Goal: Transaction & Acquisition: Purchase product/service

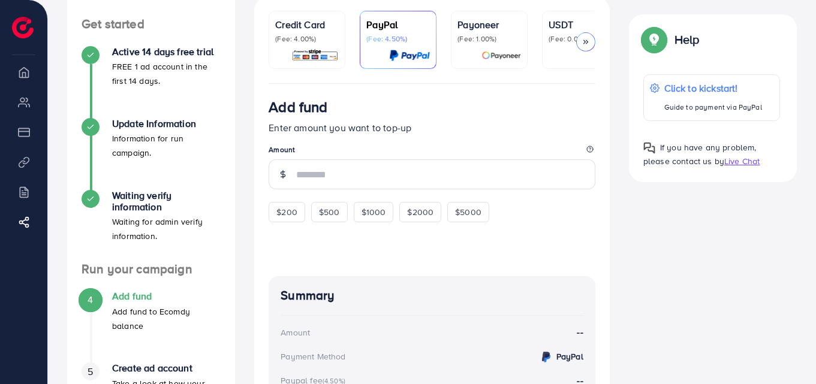
scroll to position [152, 0]
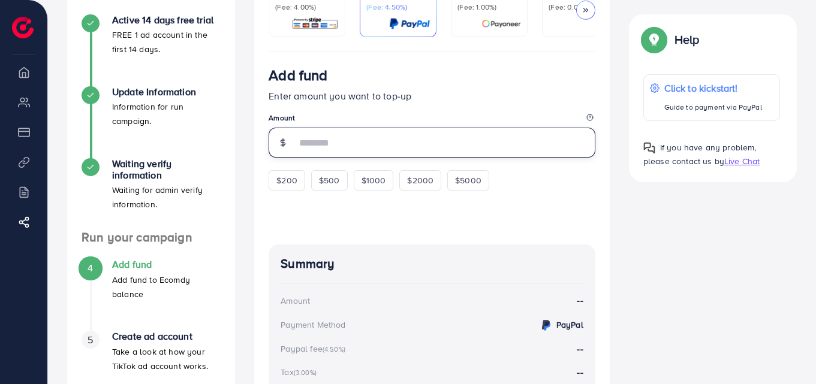
click at [336, 150] on input "number" at bounding box center [445, 143] width 299 height 30
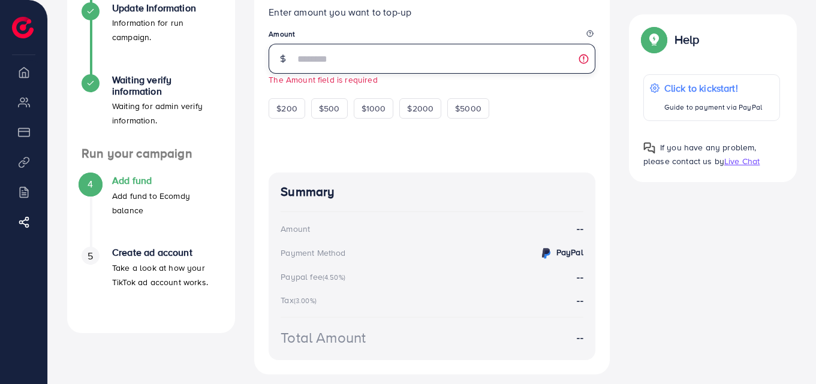
scroll to position [220, 0]
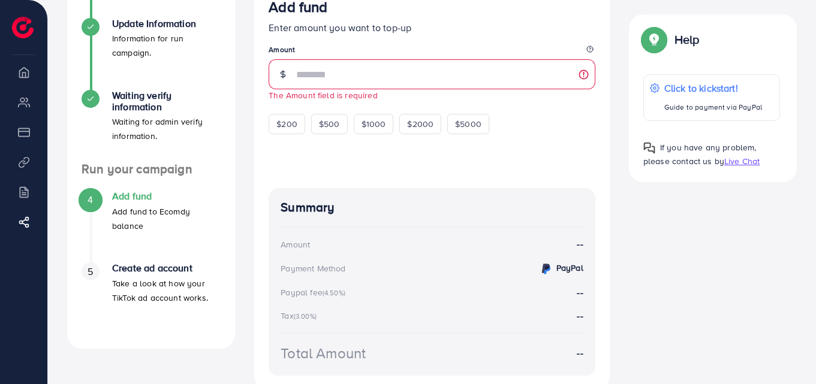
click at [335, 105] on div "Add fund Enter amount you want to top-up Amount The Amount field is required $2…" at bounding box center [432, 66] width 327 height 136
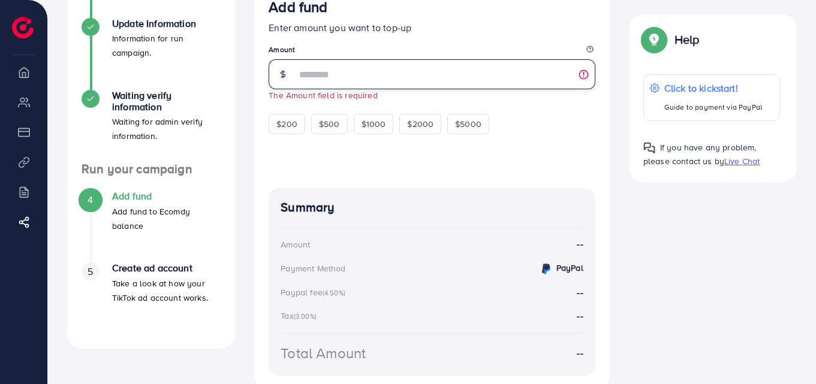
click at [383, 69] on input "number" at bounding box center [445, 74] width 299 height 30
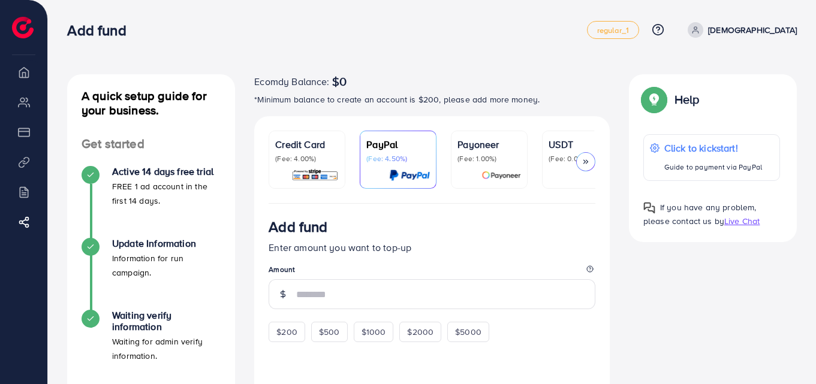
click at [785, 265] on div "A quick setup guide for your business. Get started Active 14 days free trial FR…" at bounding box center [432, 366] width 749 height 584
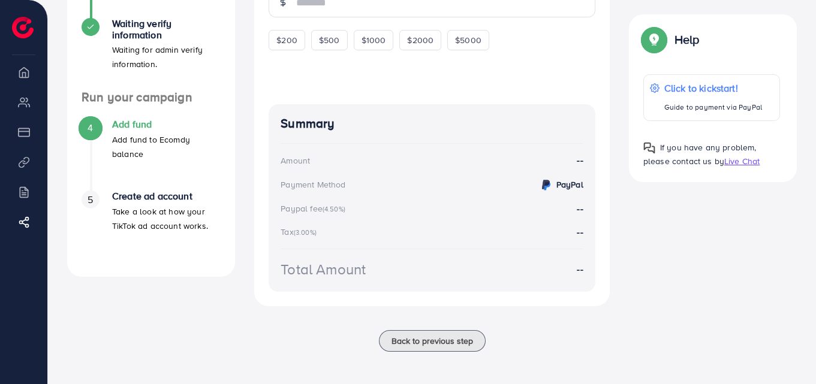
scroll to position [296, 0]
